Goal: Information Seeking & Learning: Learn about a topic

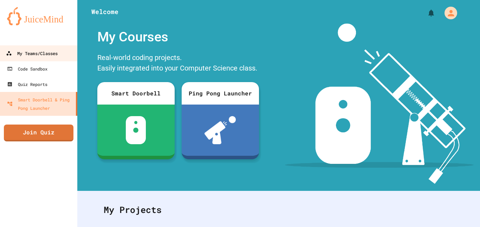
click at [33, 58] on link "My Teams/Classes" at bounding box center [39, 53] width 80 height 16
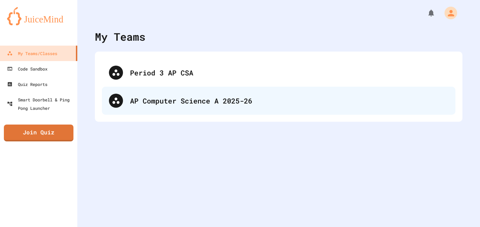
click at [164, 109] on div "AP Computer Science A 2025-26" at bounding box center [279, 101] width 354 height 28
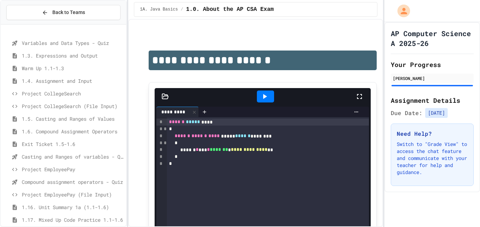
scroll to position [100, 0]
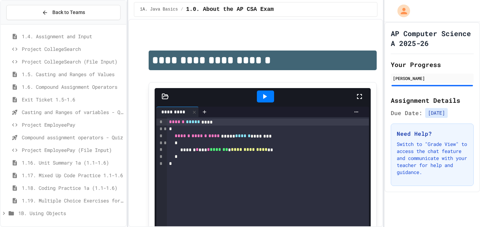
click at [89, 154] on span "Project EmployeePay (File Input)" at bounding box center [73, 150] width 102 height 7
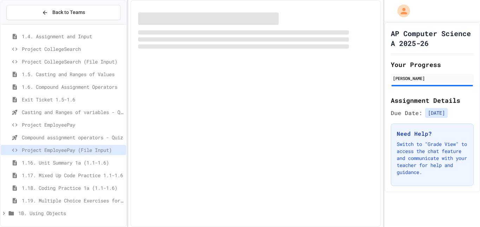
scroll to position [95, 0]
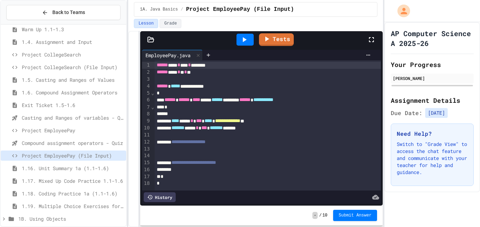
click at [214, 150] on div at bounding box center [268, 149] width 227 height 7
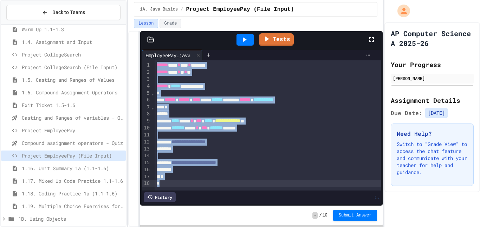
copy div "**********"
click at [218, 112] on div at bounding box center [268, 114] width 227 height 7
